Goal: Task Accomplishment & Management: Manage account settings

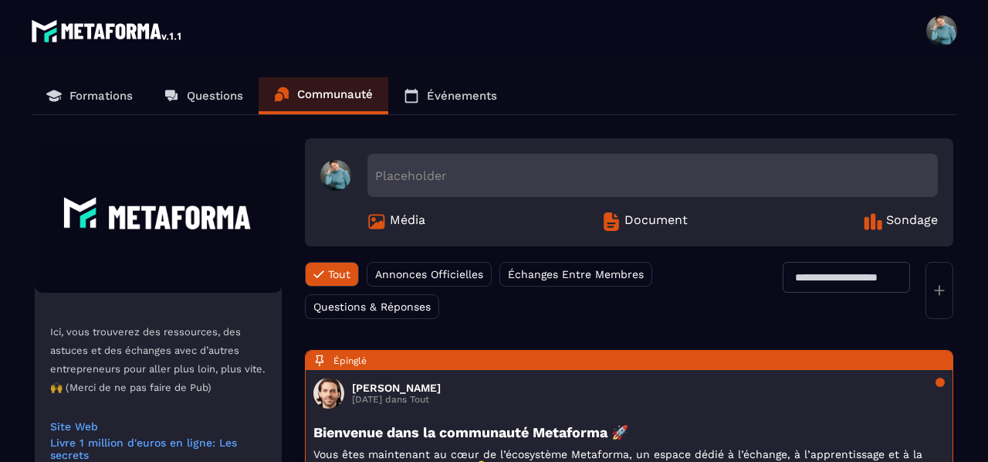
click at [950, 32] on span at bounding box center [942, 30] width 31 height 31
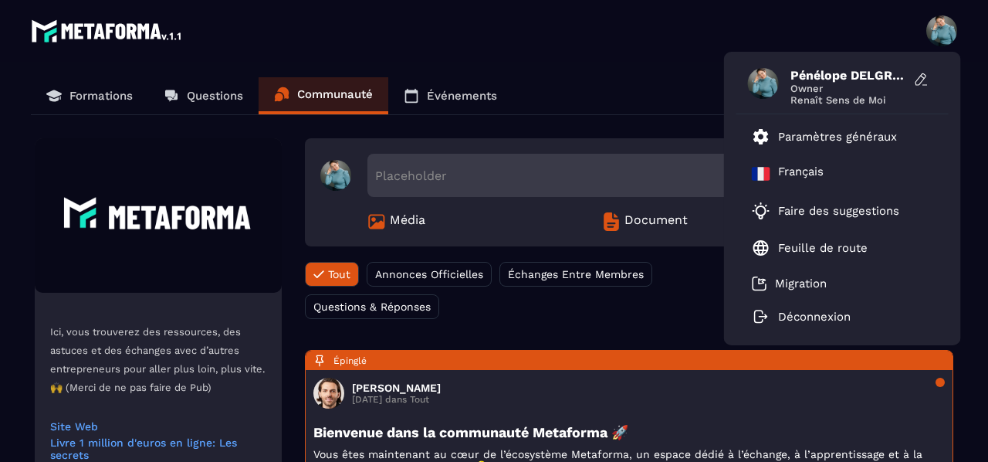
click at [950, 32] on span at bounding box center [942, 30] width 31 height 31
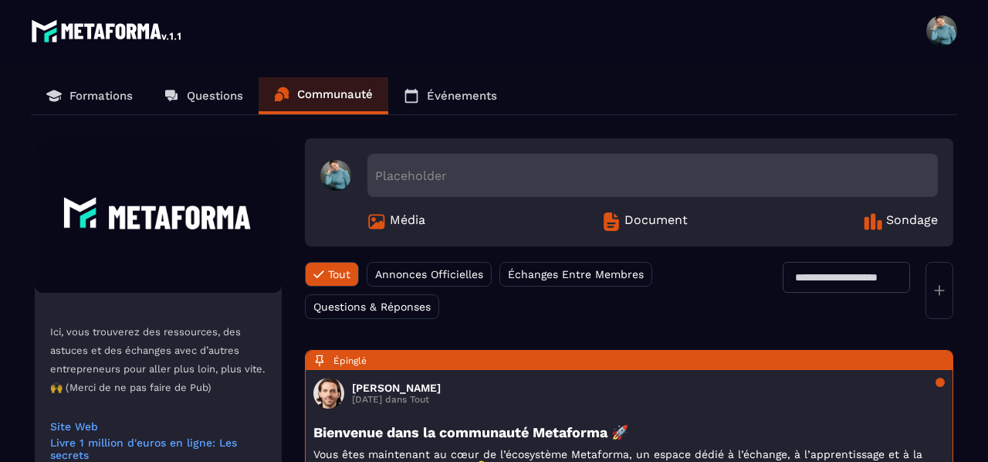
click at [950, 32] on span at bounding box center [942, 30] width 31 height 31
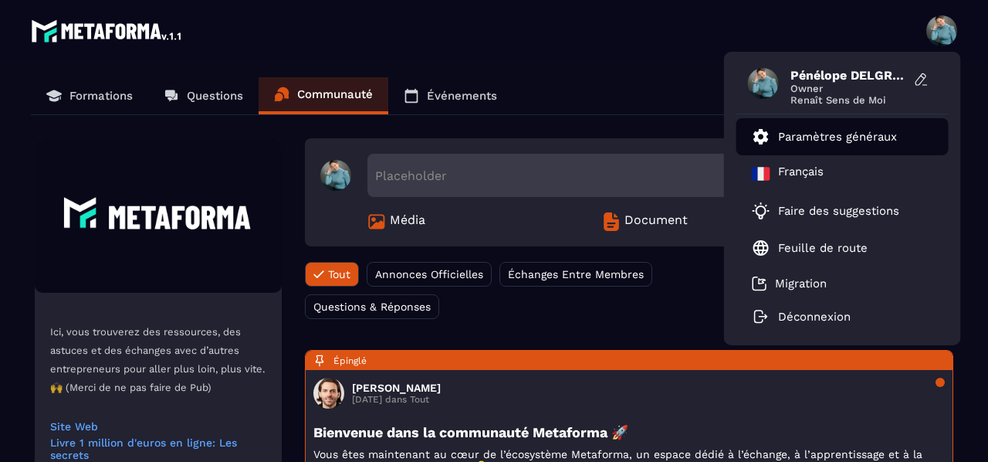
click at [828, 140] on p "Paramètres généraux" at bounding box center [837, 137] width 119 height 14
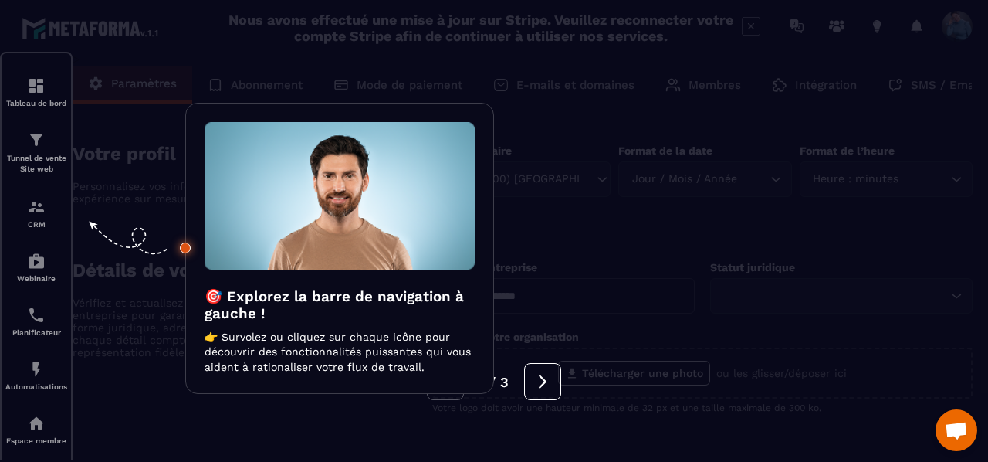
click at [46, 93] on div at bounding box center [494, 231] width 988 height 462
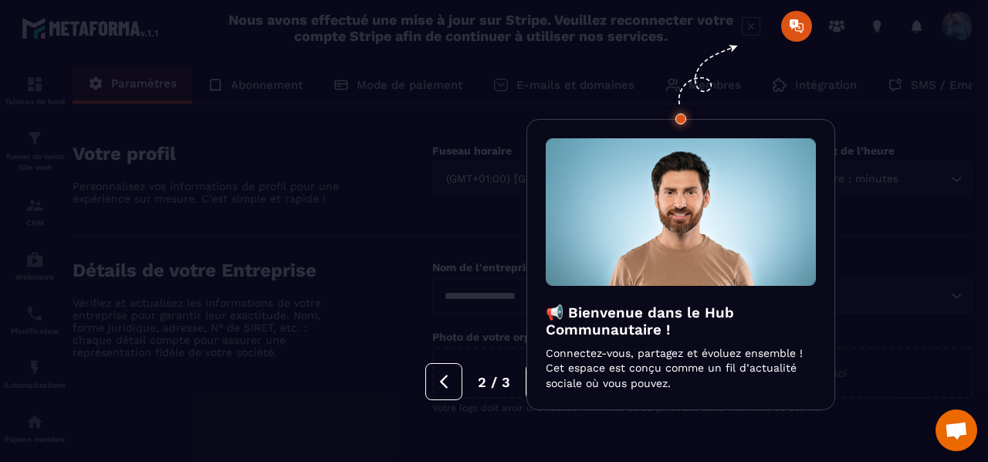
click at [797, 22] on div at bounding box center [494, 231] width 988 height 462
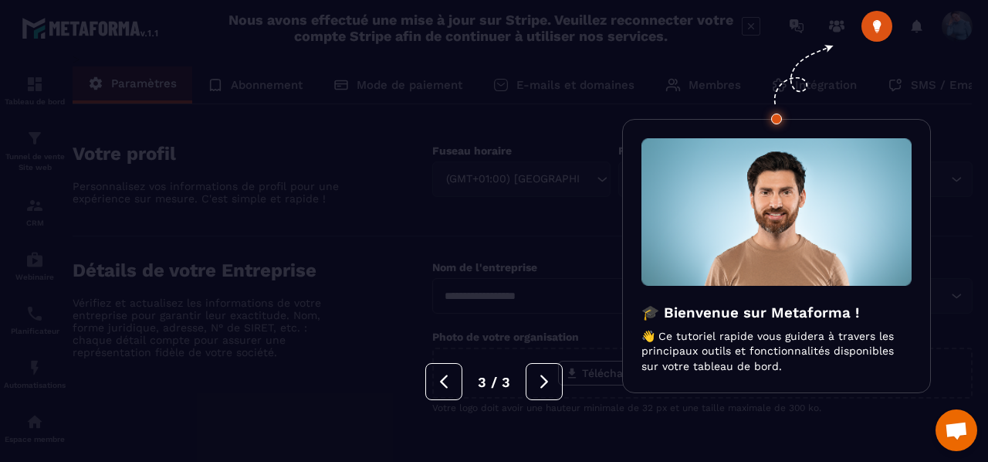
click at [870, 31] on div at bounding box center [494, 231] width 988 height 462
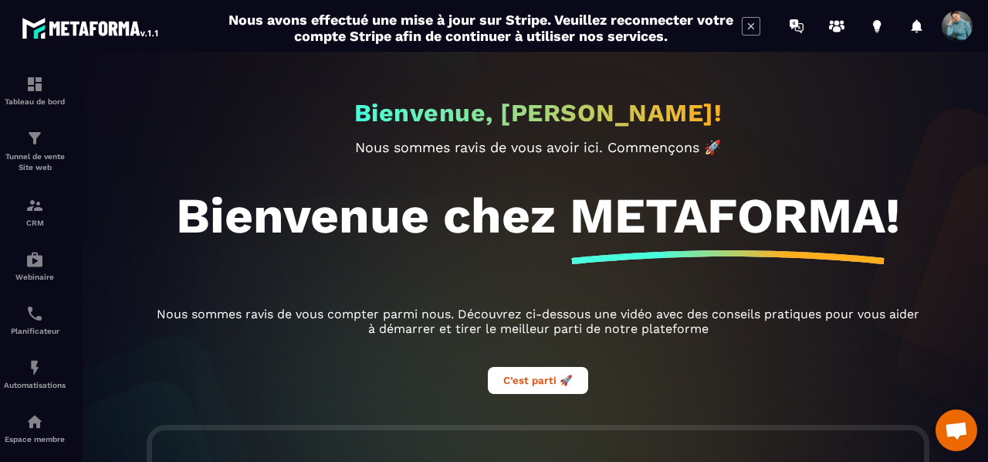
click at [956, 22] on span at bounding box center [957, 26] width 31 height 31
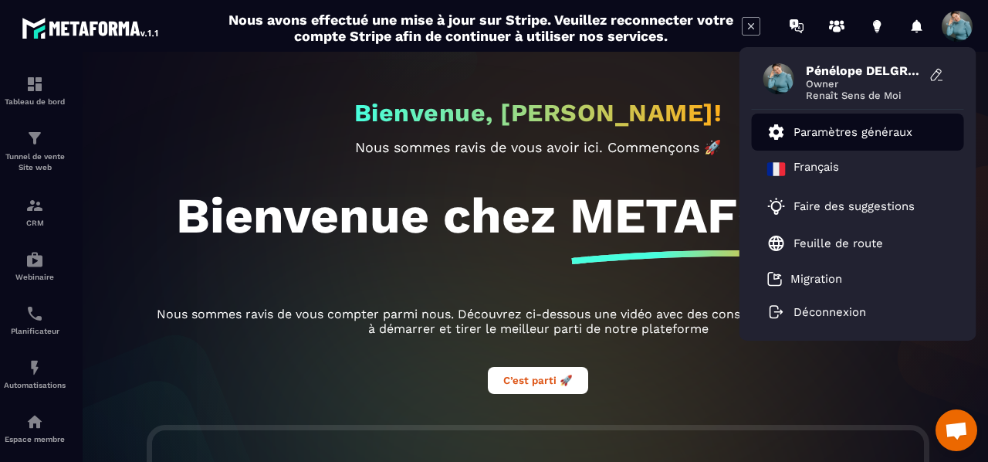
click at [846, 137] on p "Paramètres généraux" at bounding box center [853, 132] width 119 height 14
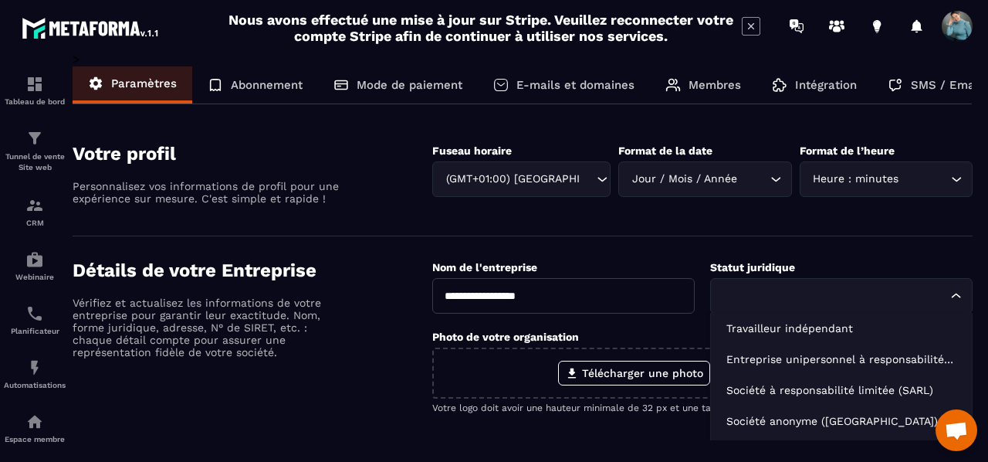
click at [951, 288] on icon "Search for option" at bounding box center [956, 295] width 15 height 15
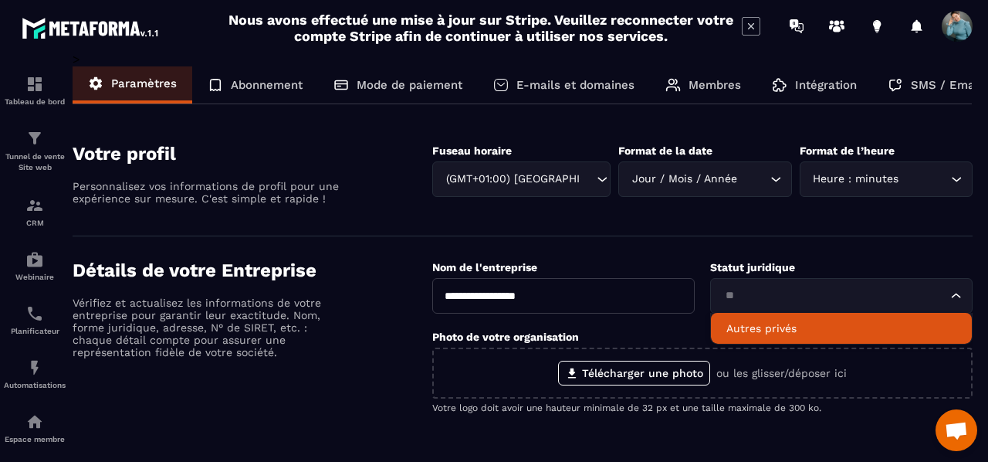
type input "*"
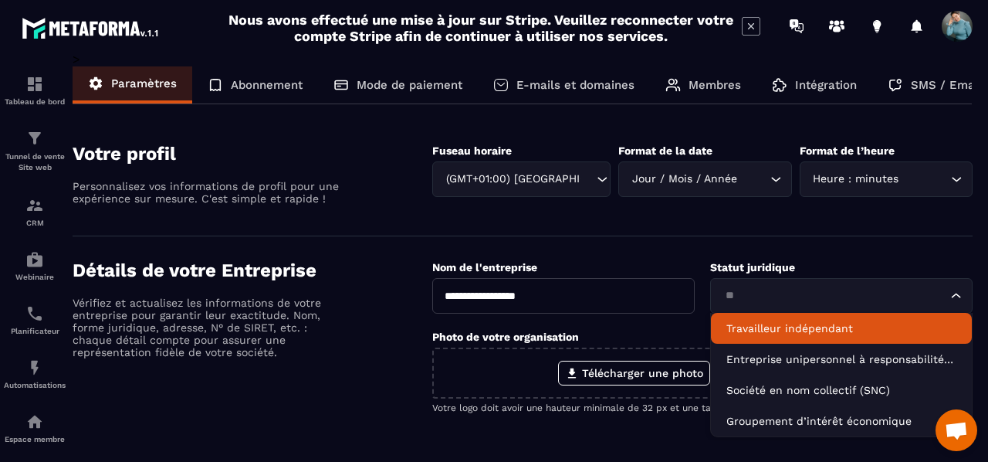
type input "*"
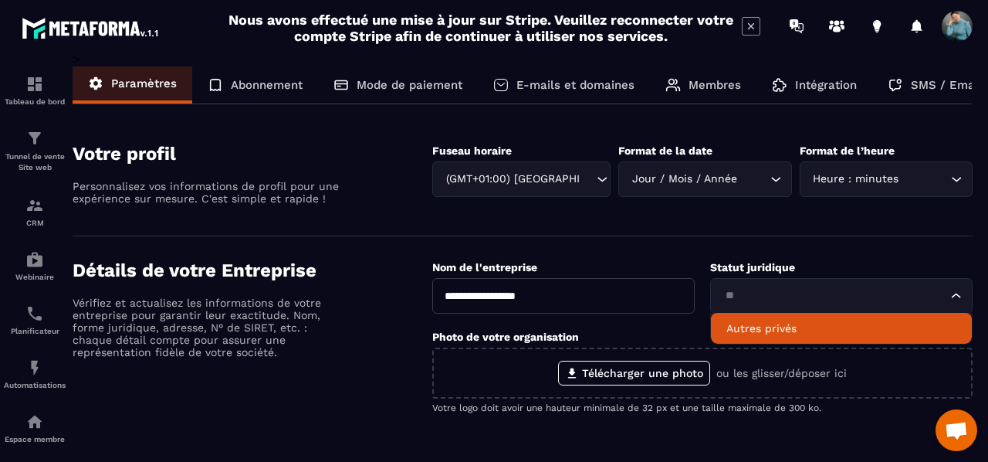
type input "*"
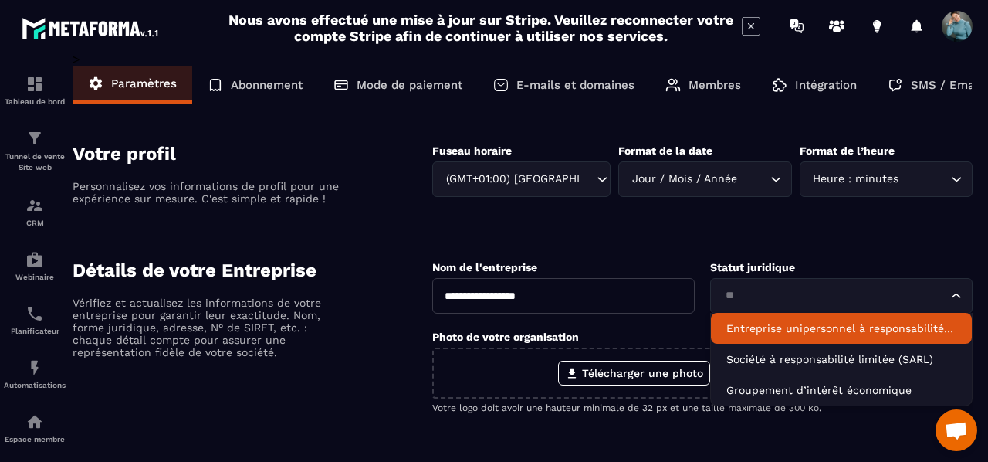
type input "*"
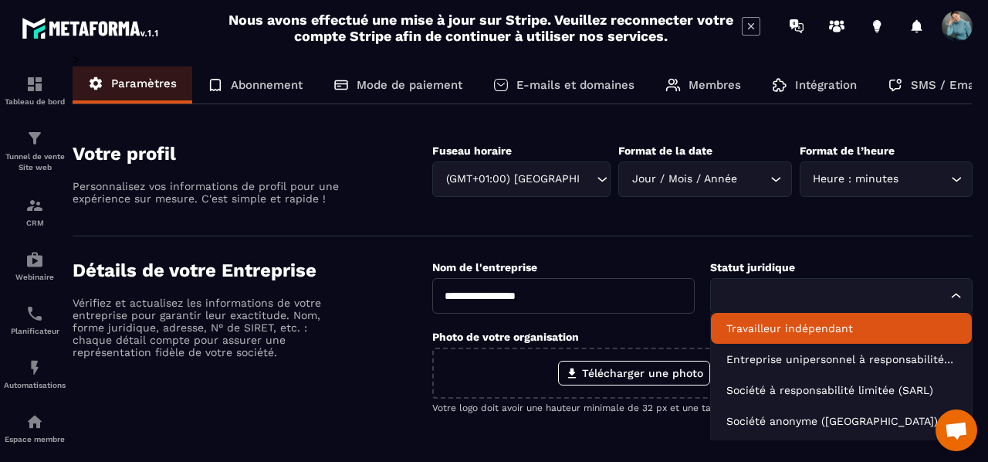
click at [739, 229] on section "Votre profil Personnalisez vos informations de profil pour une expérience sur m…" at bounding box center [523, 178] width 900 height 117
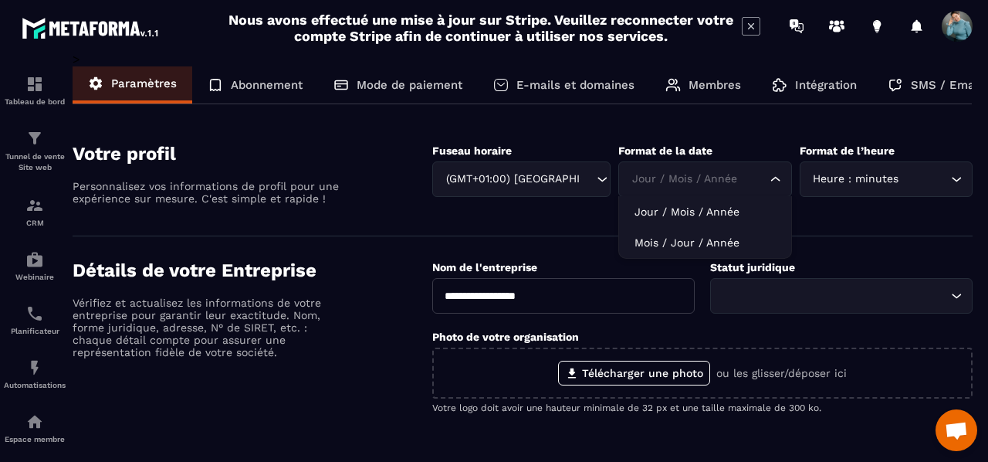
click at [774, 177] on icon "Search for option" at bounding box center [775, 178] width 15 height 15
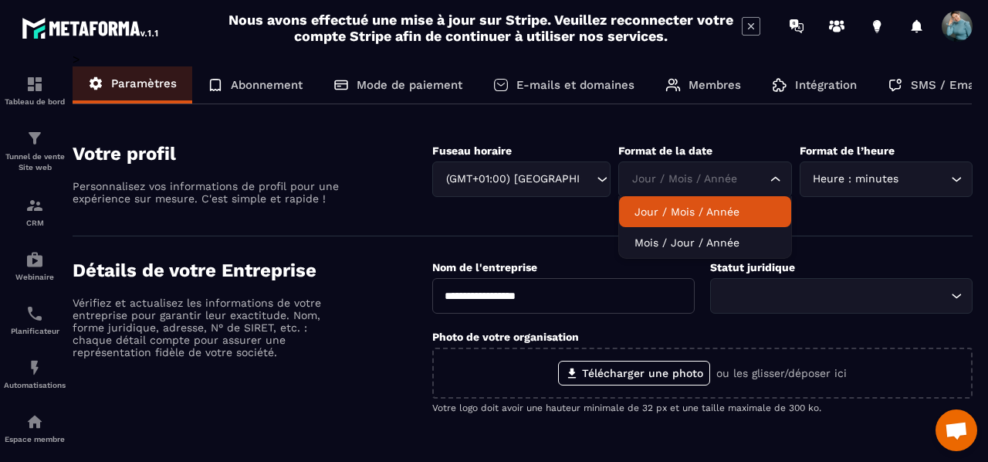
click at [393, 194] on div "Votre profil Personnalisez vos informations de profil pour une expérience sur m…" at bounding box center [253, 177] width 360 height 69
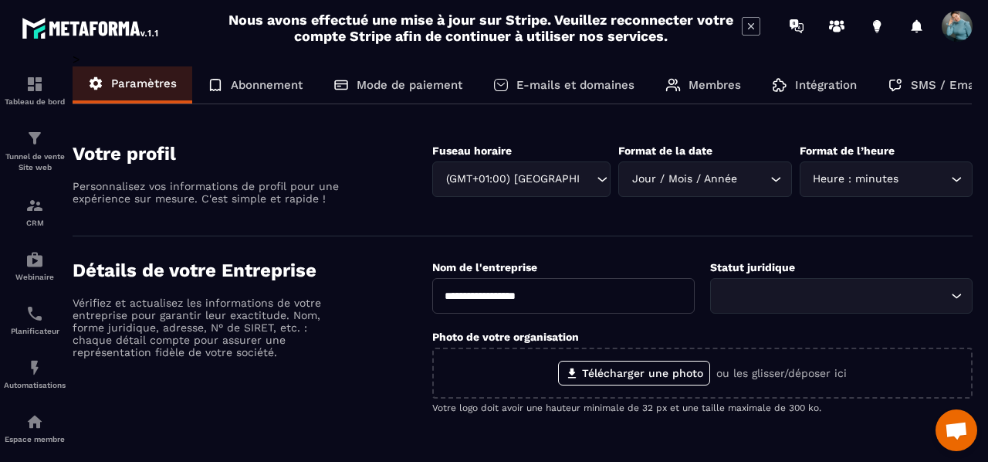
click at [273, 94] on div "Abonnement" at bounding box center [255, 84] width 126 height 37
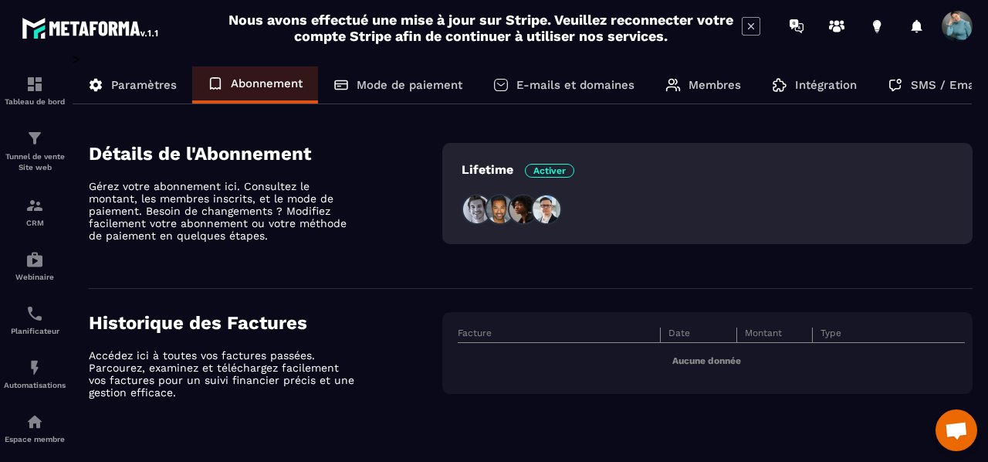
click at [446, 90] on p "Mode de paiement" at bounding box center [410, 85] width 106 height 14
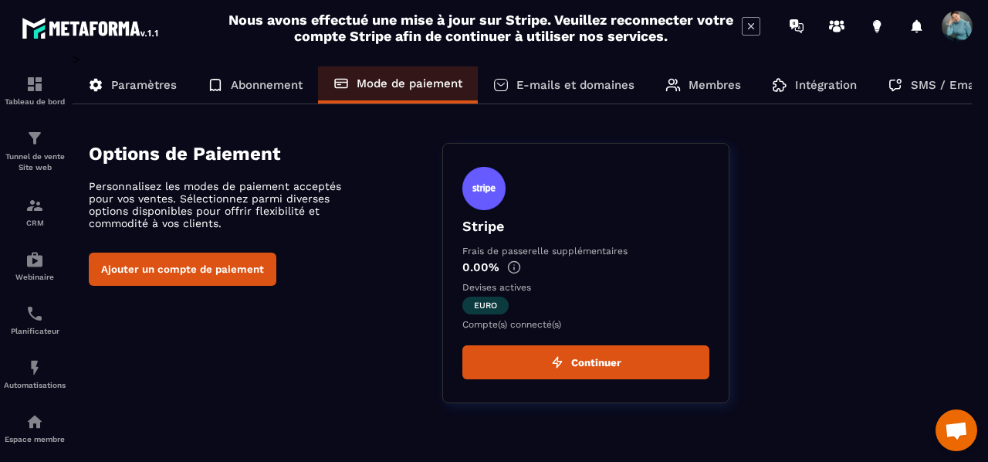
click at [235, 273] on button "Ajouter un compte de paiement" at bounding box center [183, 269] width 188 height 33
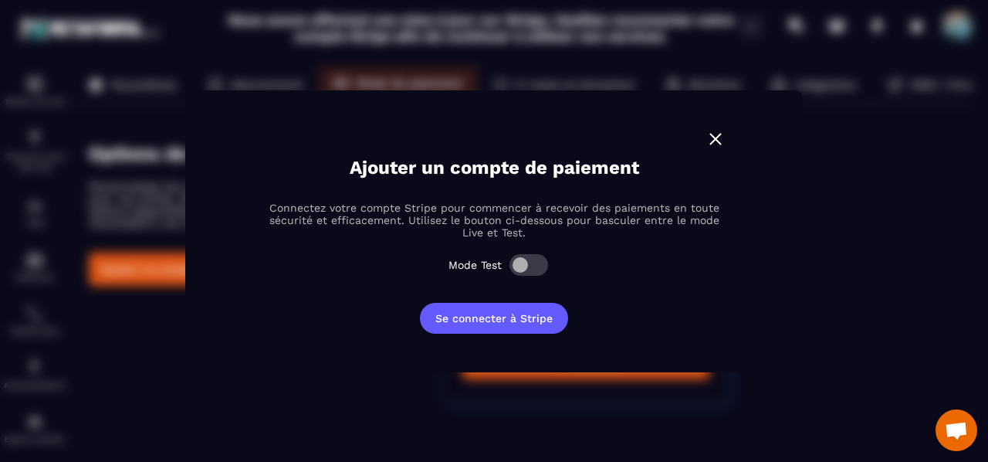
click at [720, 139] on img "Modal window" at bounding box center [716, 139] width 20 height 20
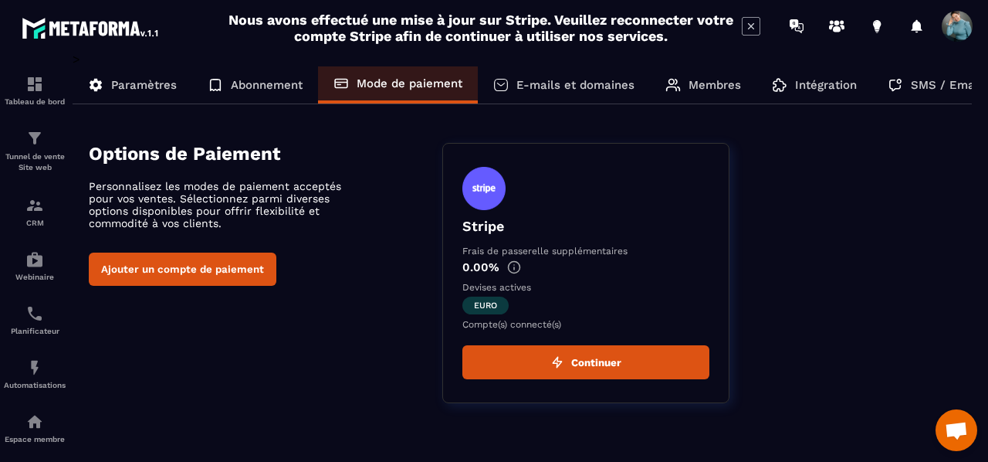
click at [588, 89] on p "E-mails et domaines" at bounding box center [576, 85] width 118 height 14
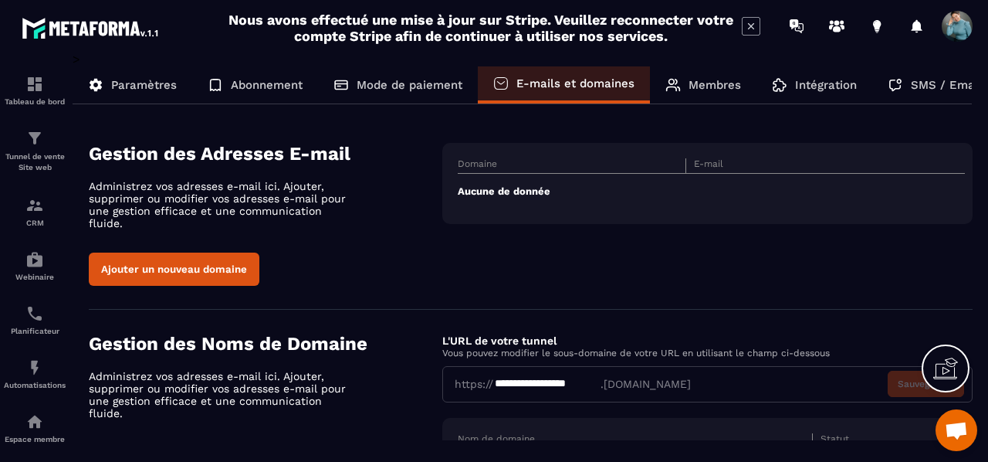
click at [714, 163] on th "E-mail" at bounding box center [800, 165] width 229 height 15
click at [611, 165] on th "Domaine" at bounding box center [572, 165] width 229 height 15
click at [204, 253] on button "Ajouter un nouveau domaine" at bounding box center [174, 269] width 171 height 33
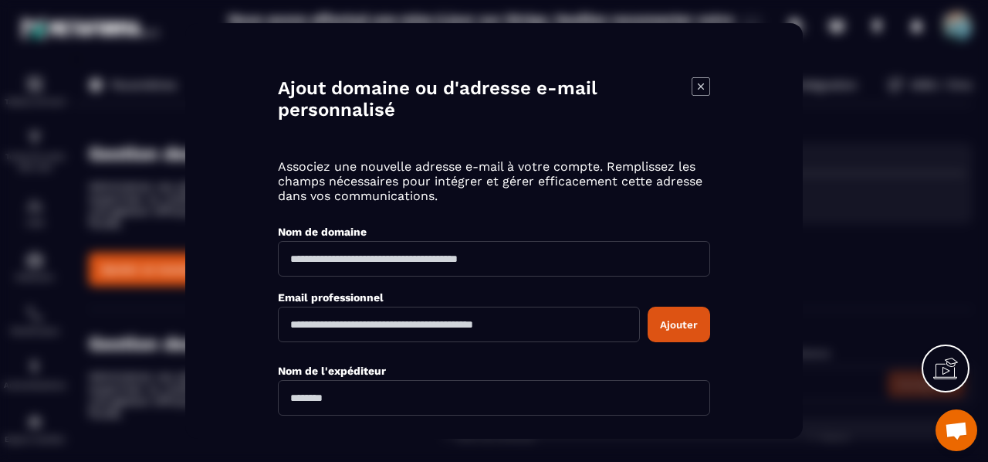
click at [443, 260] on input "Modal window" at bounding box center [494, 259] width 432 height 36
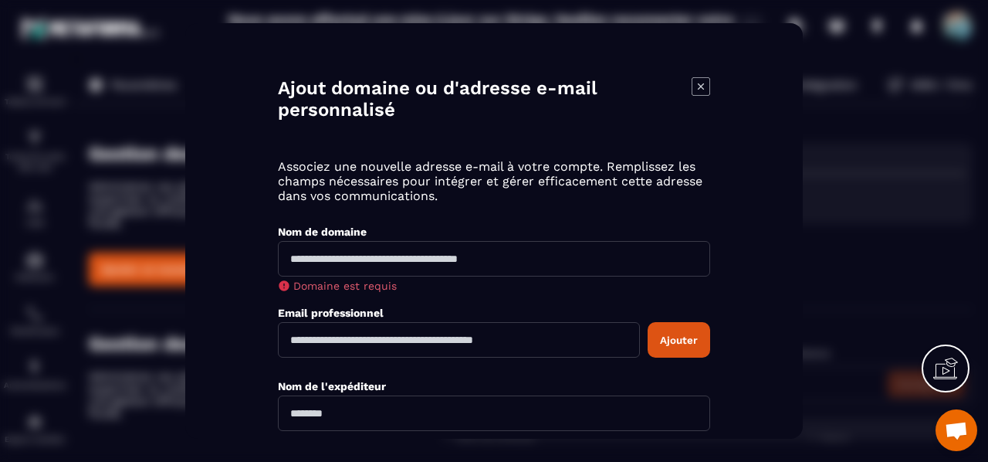
click at [371, 324] on input "Modal window" at bounding box center [459, 340] width 362 height 36
type input "*"
click at [399, 419] on input "Modal window" at bounding box center [494, 413] width 432 height 36
type input "*"
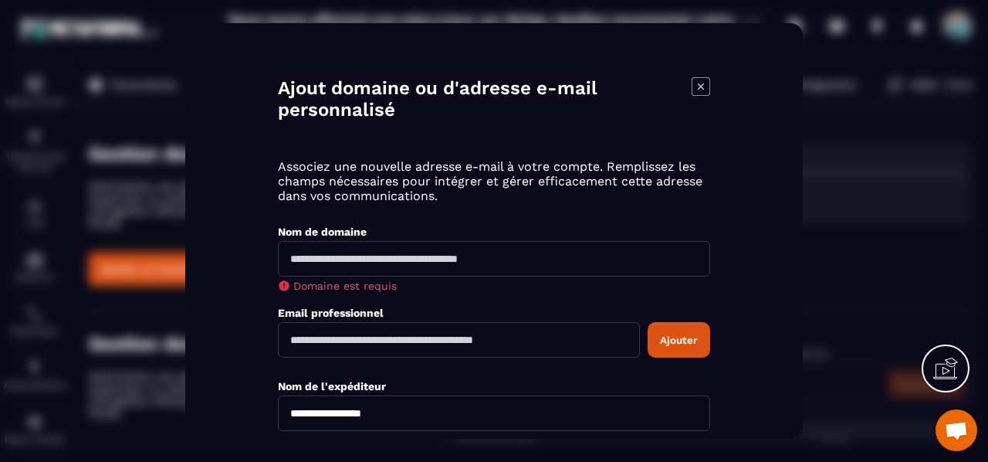
type input "**********"
click at [303, 341] on input "Modal window" at bounding box center [459, 340] width 362 height 36
type input "**********"
click at [306, 259] on input "Modal window" at bounding box center [494, 259] width 432 height 36
click at [856, 307] on div "Modal window" at bounding box center [494, 231] width 988 height 462
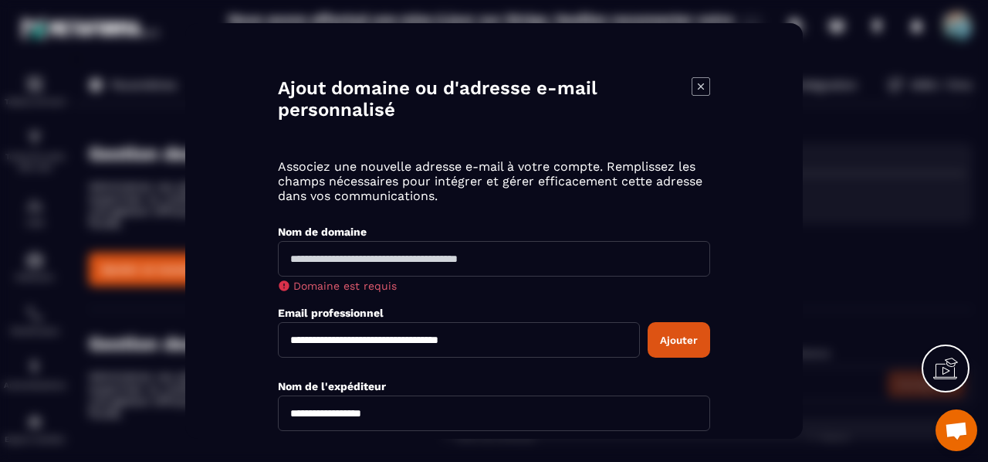
click at [877, 195] on div "Modal window" at bounding box center [494, 231] width 988 height 462
click at [358, 251] on input "Modal window" at bounding box center [494, 259] width 432 height 36
type input "**********"
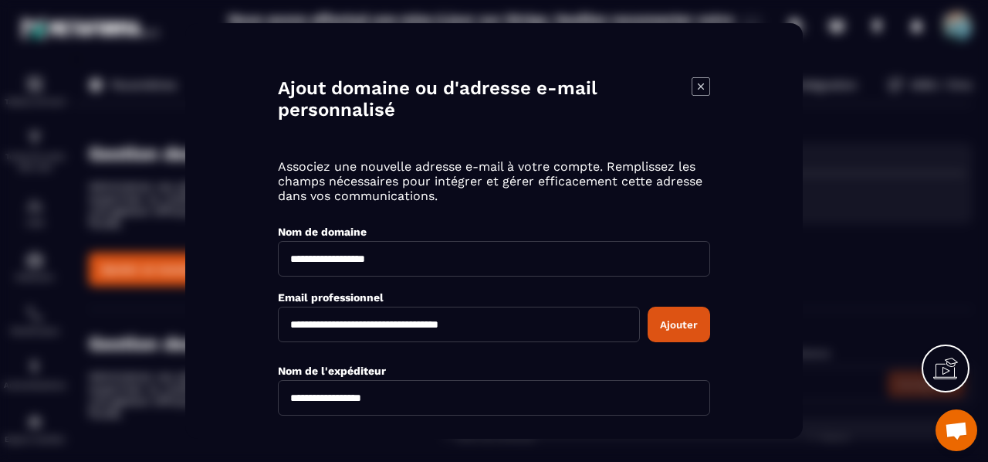
click at [750, 274] on div "**********" at bounding box center [494, 230] width 618 height 415
click at [690, 439] on button "Envoyer" at bounding box center [680, 453] width 62 height 29
click at [528, 323] on input "**********" at bounding box center [459, 325] width 362 height 36
click at [680, 324] on button "Ajouter" at bounding box center [679, 325] width 63 height 36
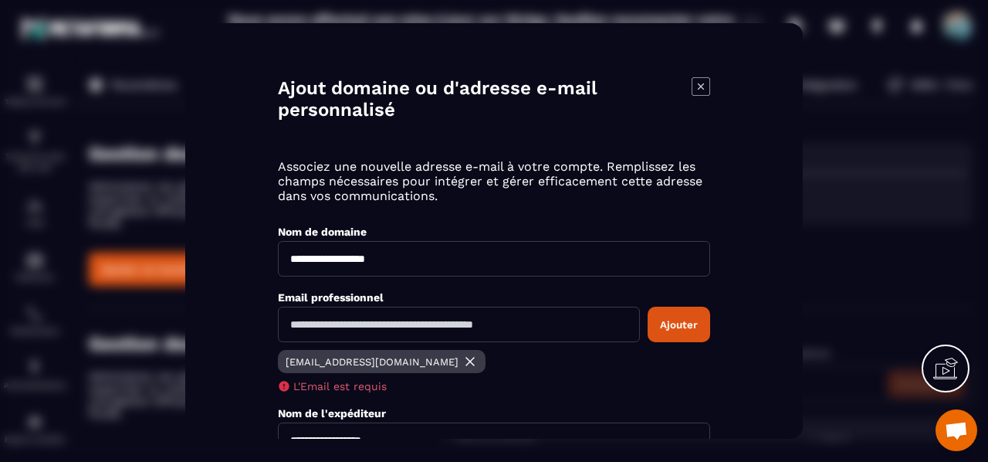
click at [395, 322] on input "Modal window" at bounding box center [459, 325] width 362 height 36
type input "**********"
click at [682, 328] on button "Ajouter" at bounding box center [679, 325] width 63 height 36
click at [358, 323] on input "Modal window" at bounding box center [459, 325] width 362 height 36
click at [561, 325] on input "Modal window" at bounding box center [459, 325] width 362 height 36
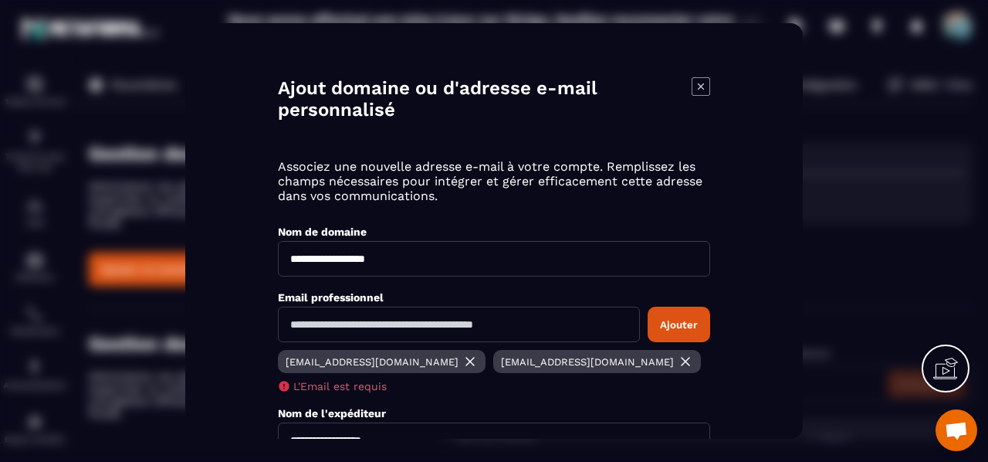
click at [573, 377] on div "[EMAIL_ADDRESS][DOMAIN_NAME] [EMAIL_ADDRESS][DOMAIN_NAME]" at bounding box center [494, 363] width 432 height 27
click at [381, 325] on input "Modal window" at bounding box center [459, 325] width 362 height 36
type input "*"
click at [676, 324] on button "Ajouter" at bounding box center [679, 325] width 63 height 36
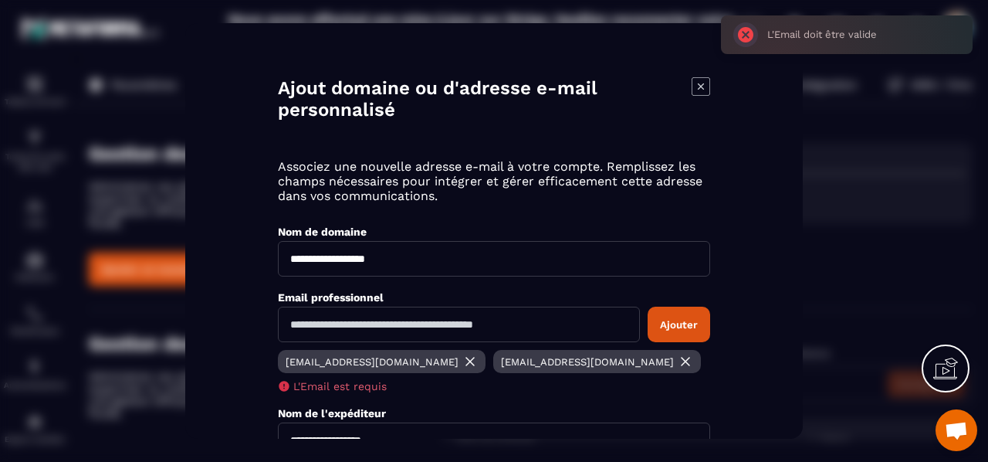
click at [678, 369] on img "Modal window" at bounding box center [685, 361] width 15 height 15
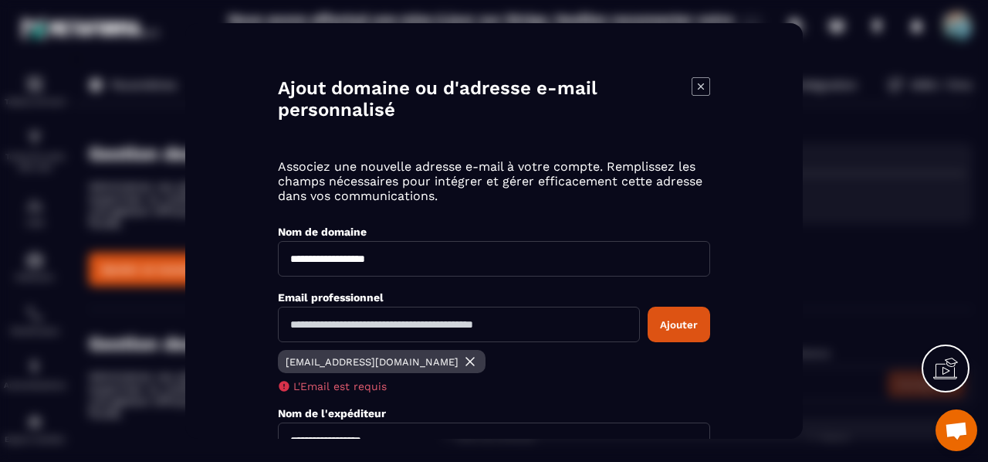
click at [612, 317] on input "Modal window" at bounding box center [459, 325] width 362 height 36
type input "**********"
click at [683, 320] on button "Ajouter" at bounding box center [679, 325] width 63 height 36
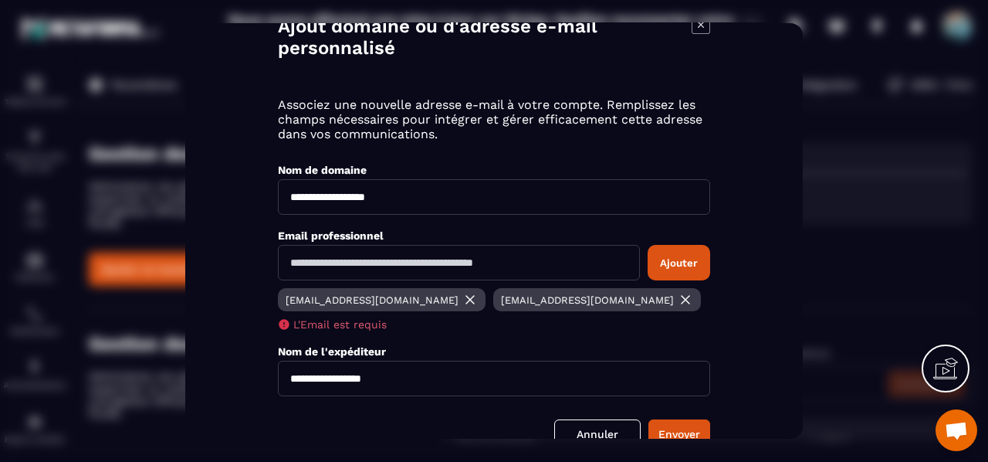
scroll to position [150, 0]
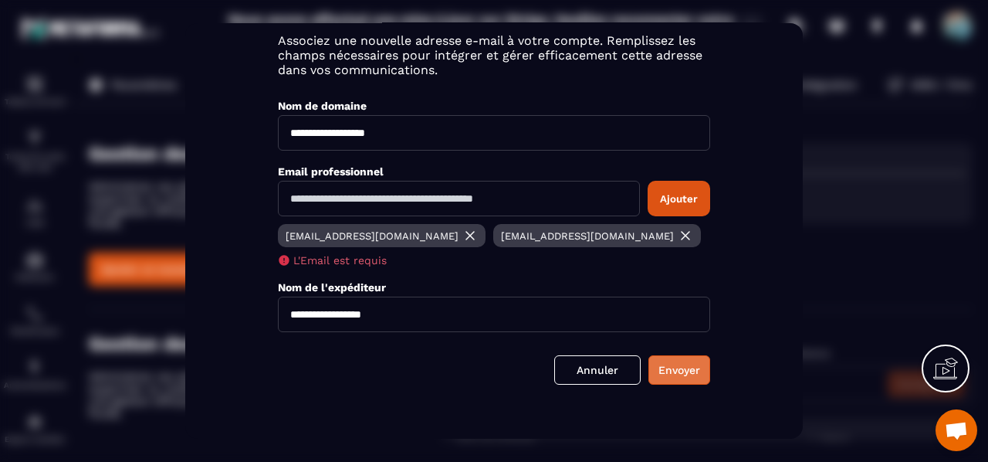
click at [686, 367] on button "Envoyer" at bounding box center [680, 369] width 62 height 29
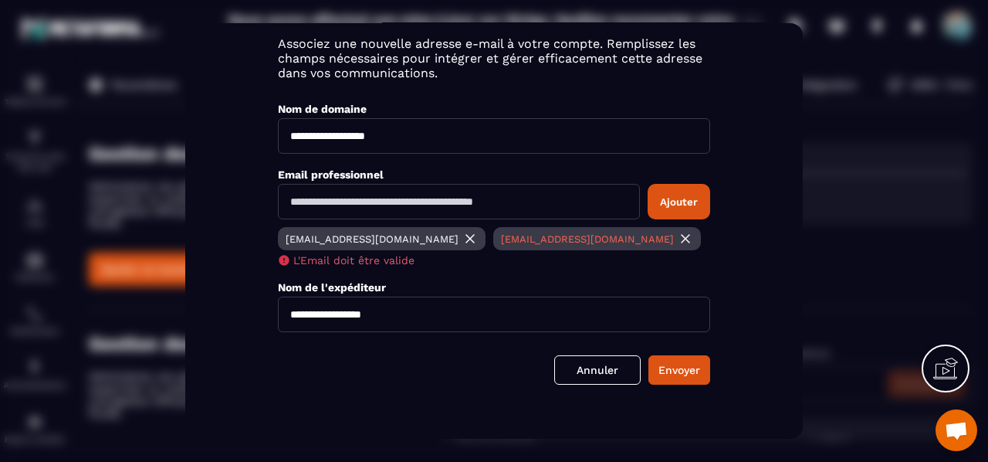
click at [678, 242] on img "Modal window" at bounding box center [685, 238] width 15 height 15
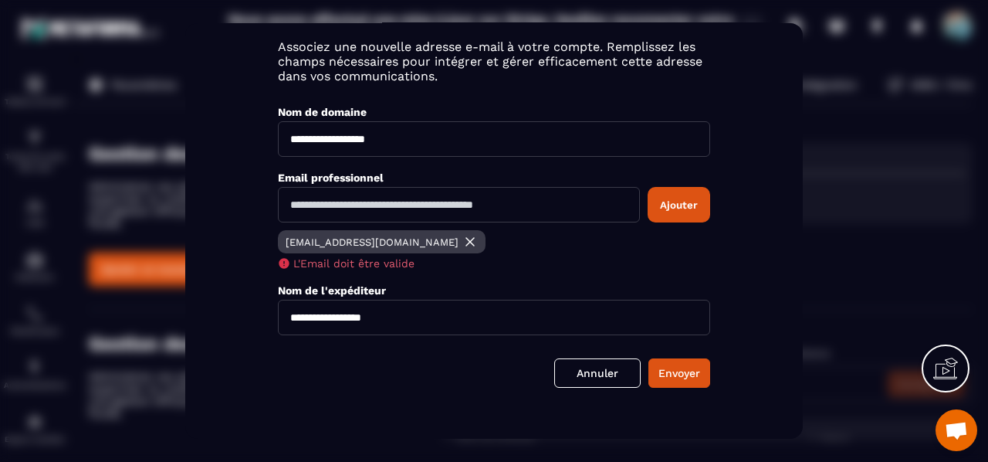
click at [371, 208] on input "Modal window" at bounding box center [459, 205] width 362 height 36
type input "*"
click at [682, 371] on button "Envoyer" at bounding box center [680, 372] width 62 height 29
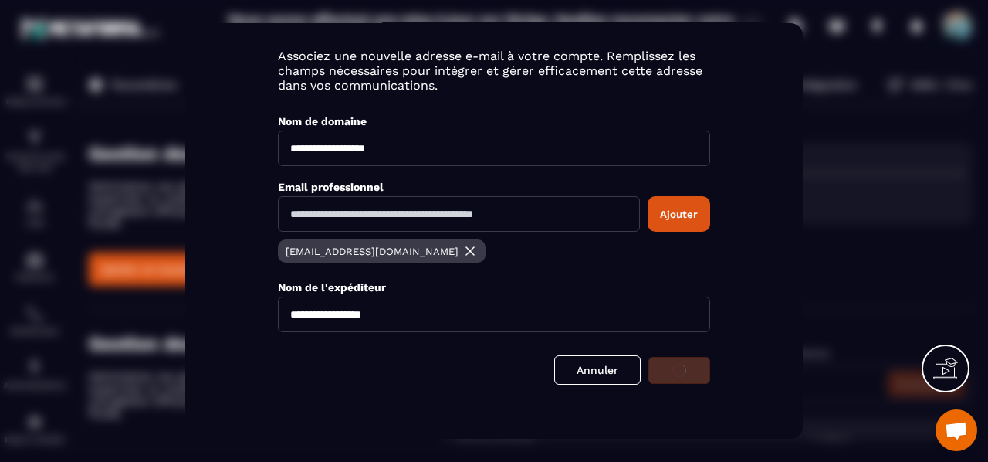
scroll to position [107, 0]
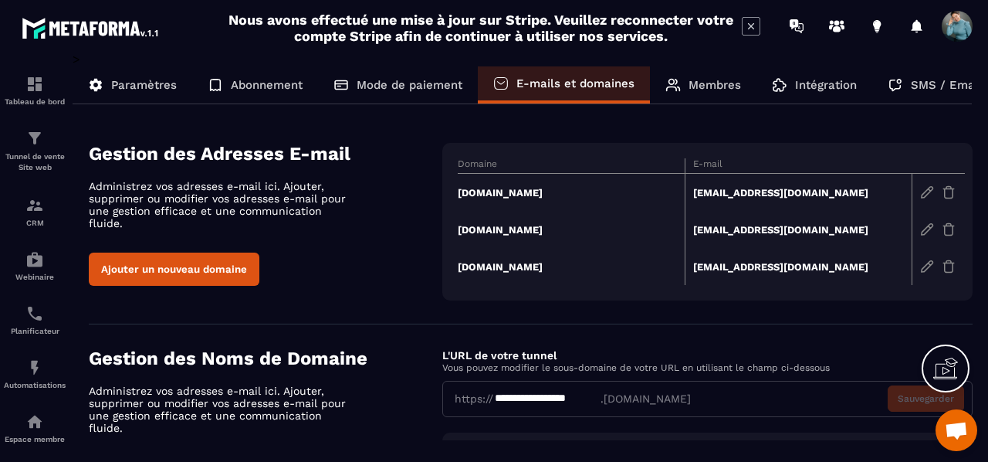
click at [731, 90] on p "Membres" at bounding box center [715, 85] width 53 height 14
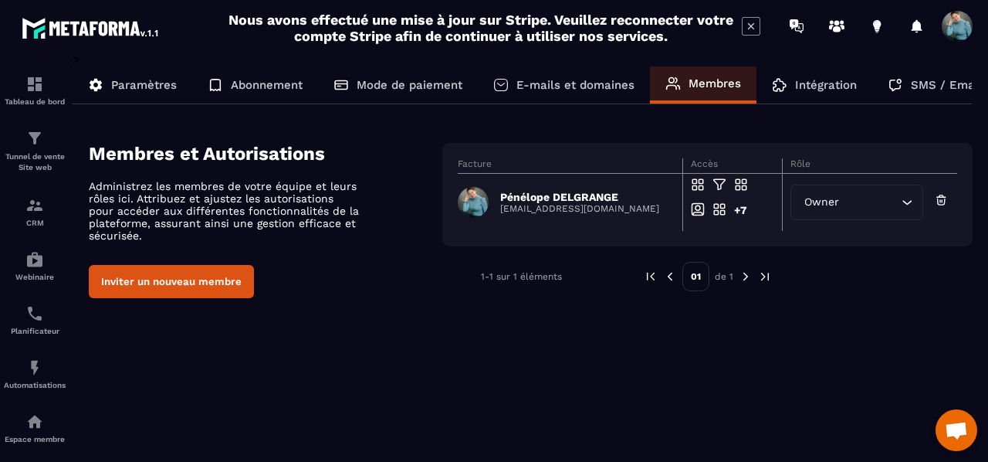
click at [553, 84] on p "E-mails et domaines" at bounding box center [576, 85] width 118 height 14
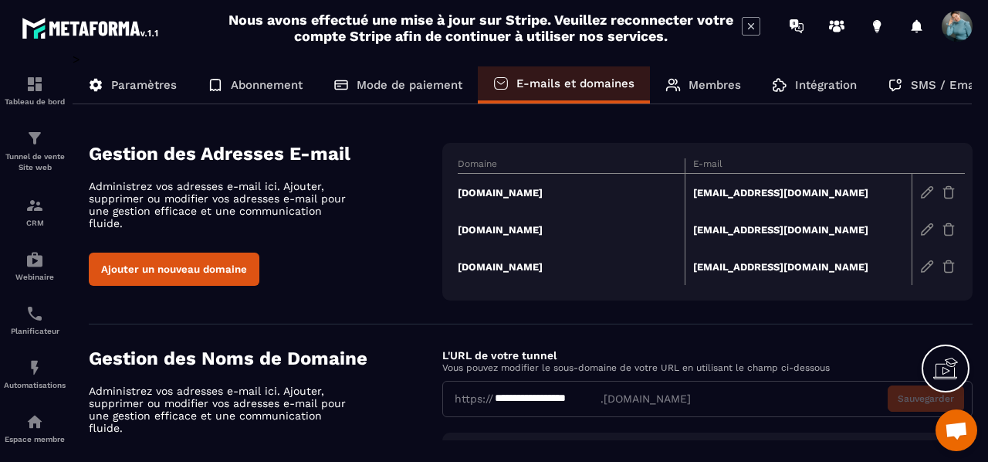
click at [944, 369] on icon at bounding box center [946, 368] width 25 height 25
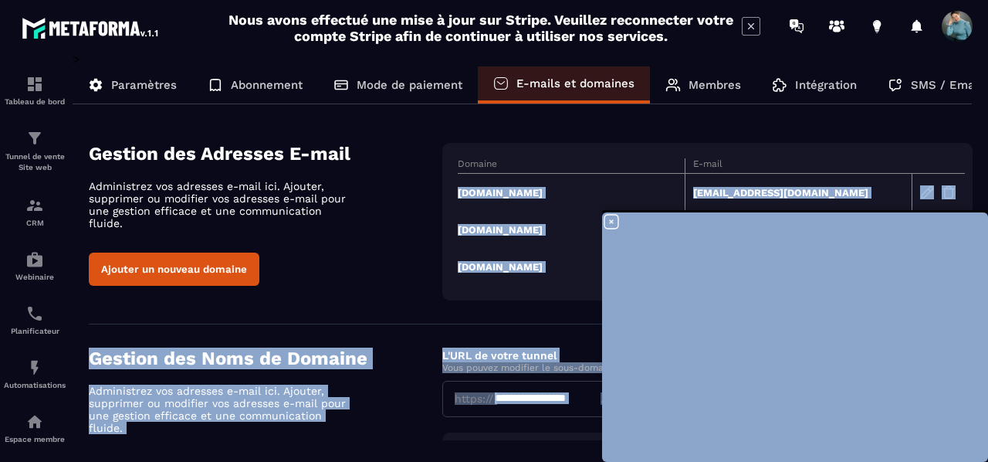
drag, startPoint x: 913, startPoint y: 185, endPoint x: 927, endPoint y: 214, distance: 32.5
click at [335, 26] on main "Nous avons effectué une mise à jour sur Stripe. Veuillez reconnecter votre comp…" at bounding box center [494, 231] width 988 height 462
click at [520, 451] on section "**********" at bounding box center [494, 257] width 988 height 410
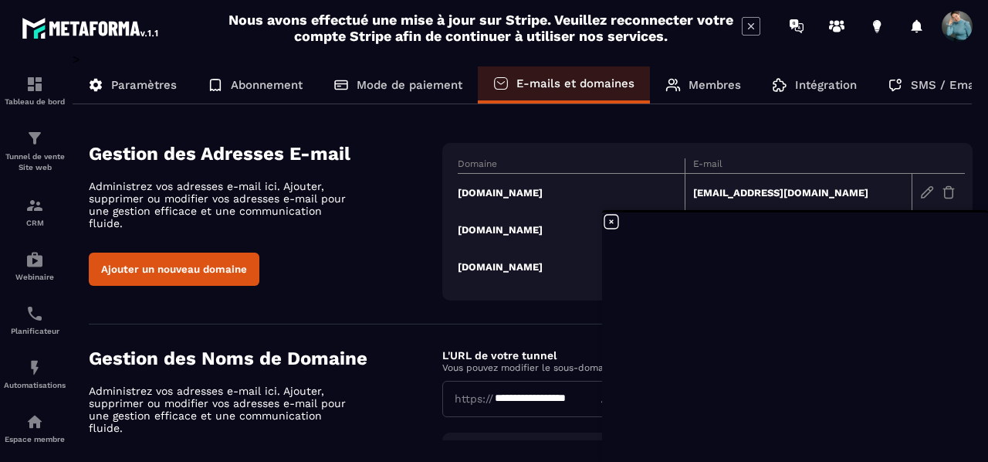
click at [983, 151] on section "**********" at bounding box center [494, 257] width 988 height 410
click at [613, 222] on icon at bounding box center [611, 221] width 19 height 19
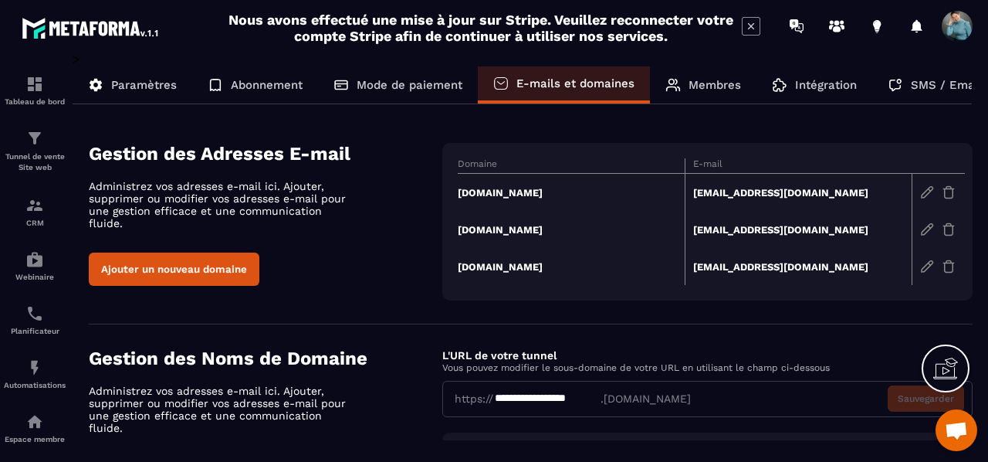
click at [983, 375] on section "**********" at bounding box center [494, 257] width 988 height 410
click at [402, 368] on h4 "Gestion des Noms de Domaine" at bounding box center [266, 358] width 354 height 22
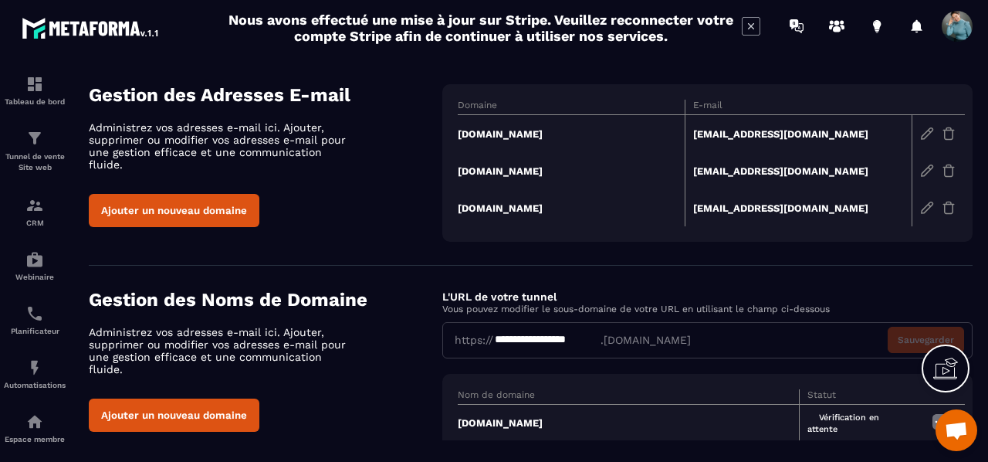
scroll to position [62, 0]
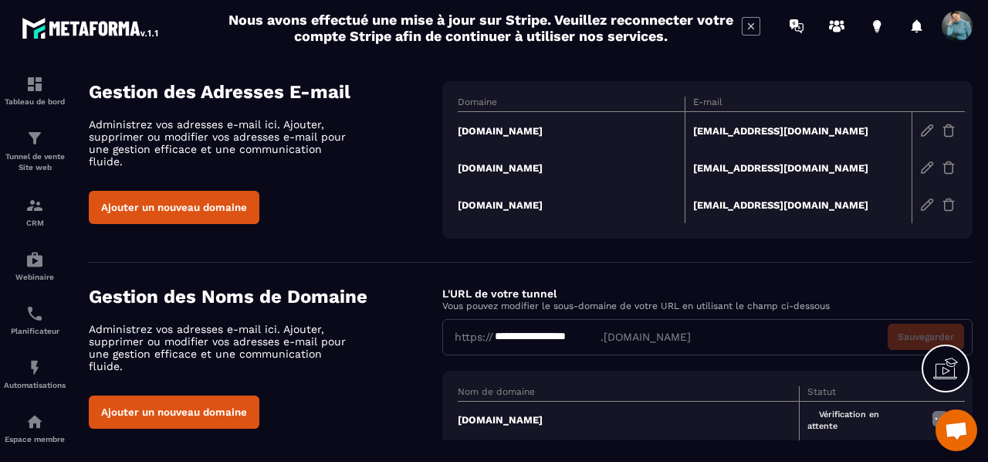
click at [530, 129] on td "[DOMAIN_NAME]" at bounding box center [571, 131] width 227 height 38
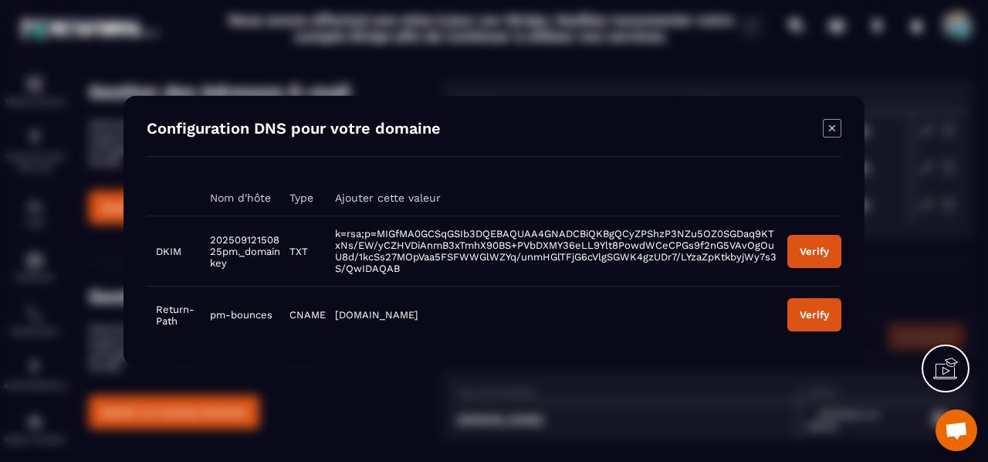
click at [936, 371] on icon at bounding box center [946, 371] width 24 height 15
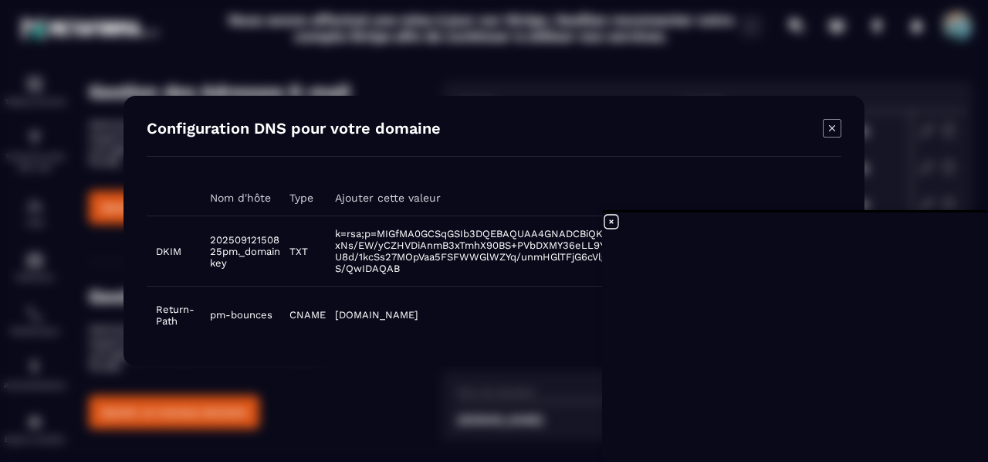
click at [979, 141] on div "Modal window" at bounding box center [494, 231] width 988 height 462
click at [612, 218] on icon at bounding box center [611, 221] width 19 height 19
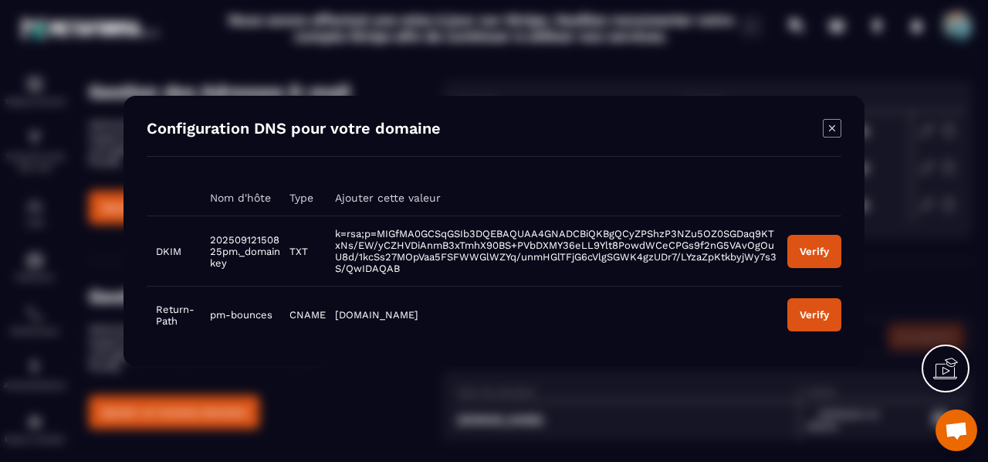
click at [973, 129] on div "Modal window" at bounding box center [494, 231] width 988 height 462
click at [835, 124] on icon "Modal window" at bounding box center [832, 128] width 19 height 19
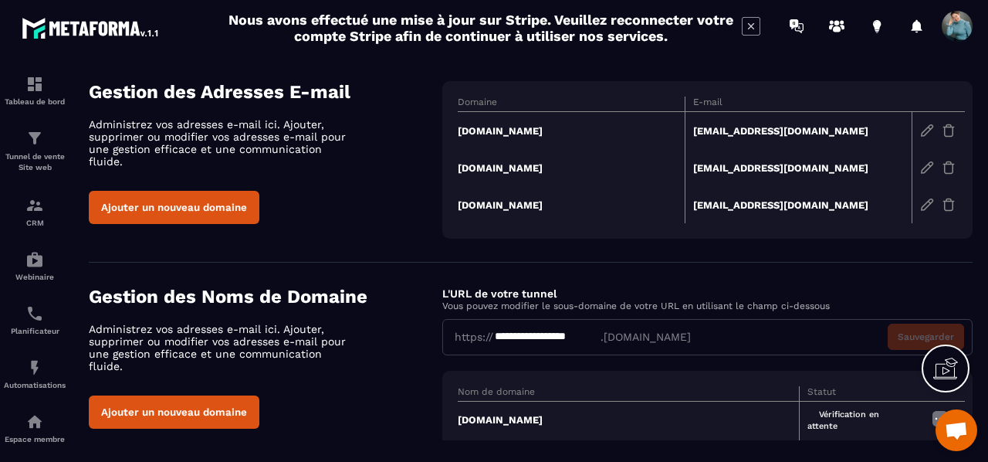
click at [970, 29] on span at bounding box center [957, 26] width 31 height 31
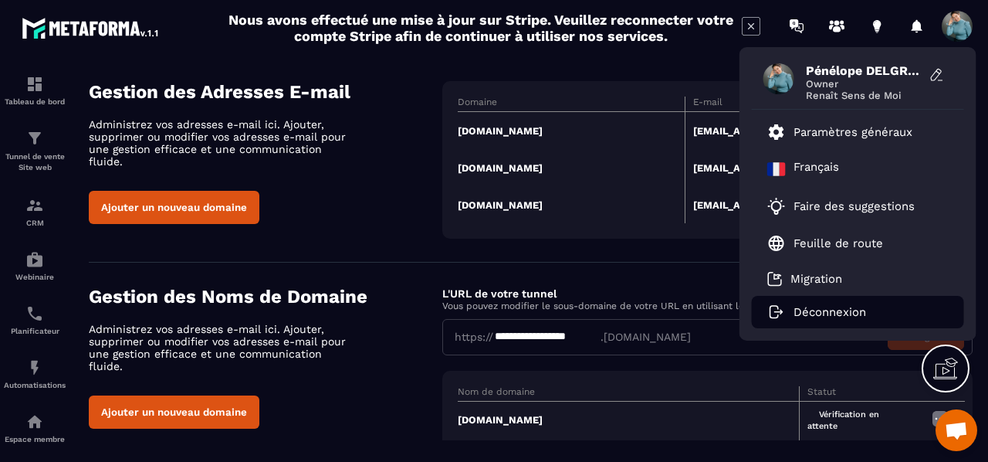
click at [849, 316] on p "Déconnexion" at bounding box center [830, 312] width 73 height 14
